Goal: Go to known website: Access a specific website the user already knows

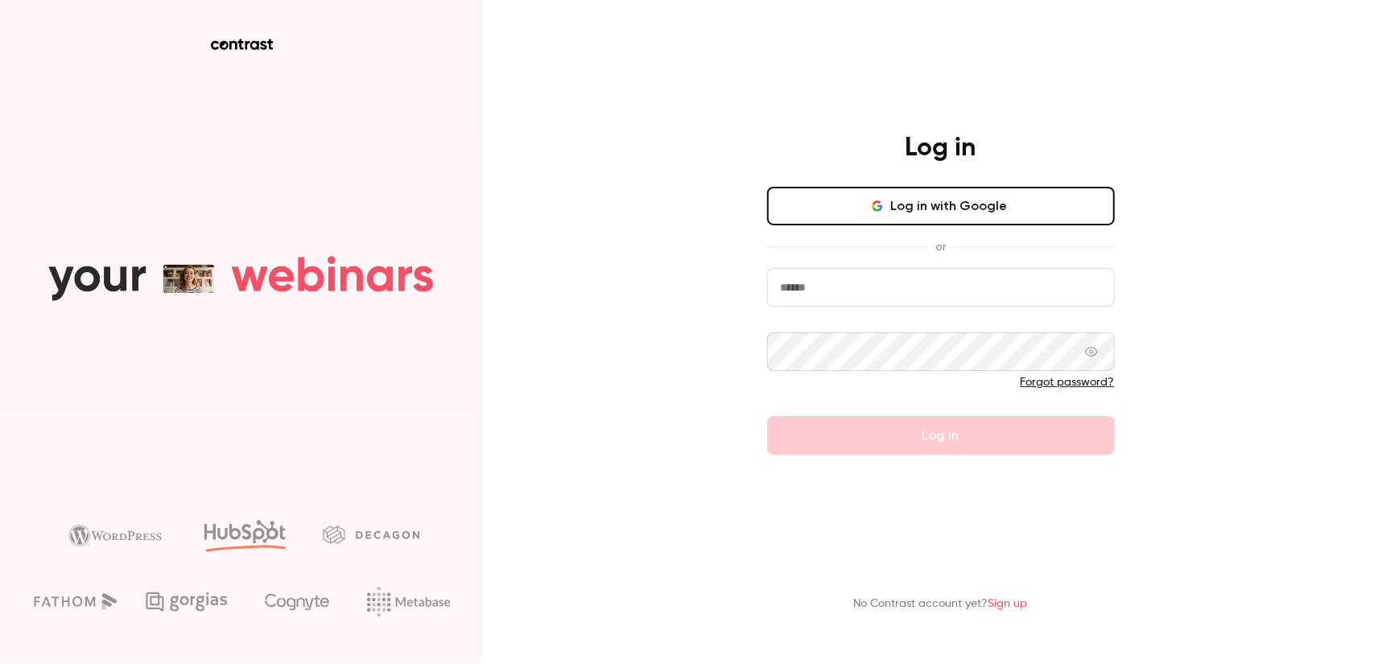
click at [1200, 144] on div "Log in Log in with Google or Forgot password? Log in No Contrast account yet? S…" at bounding box center [687, 332] width 1374 height 664
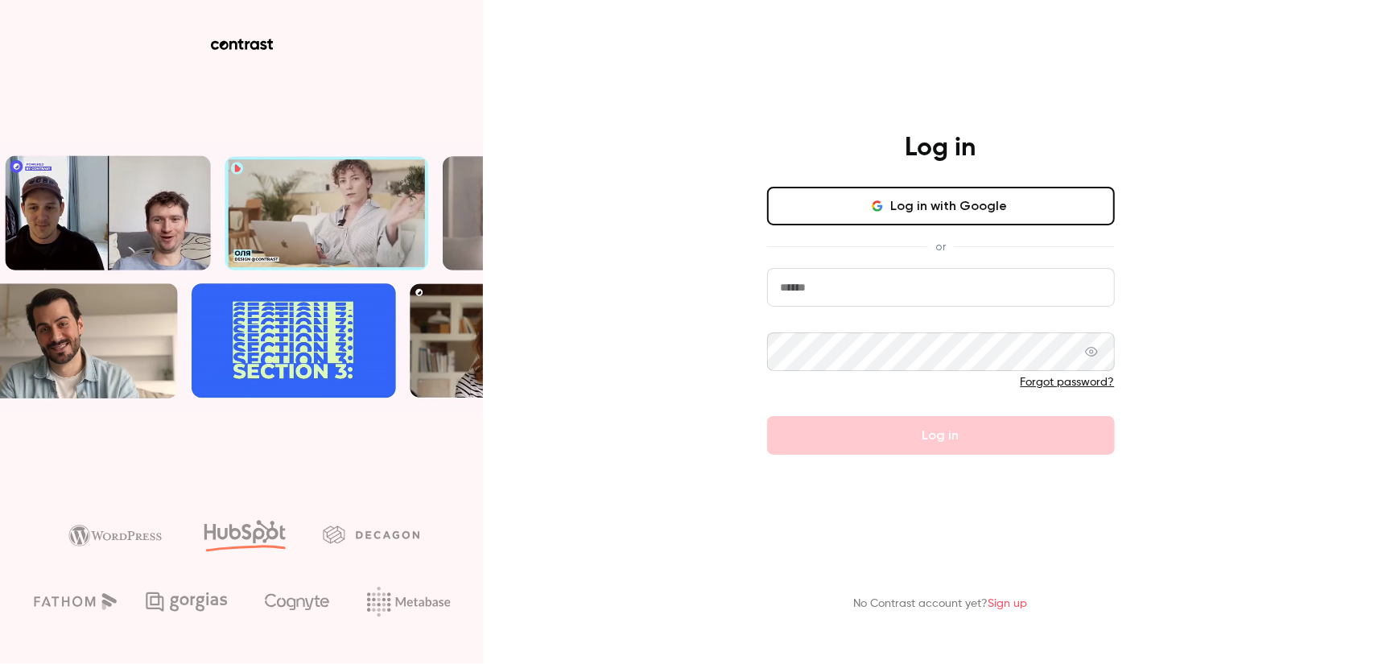
click at [1017, 208] on button "Log in with Google" at bounding box center [941, 206] width 348 height 39
